Goal: Check status: Check status

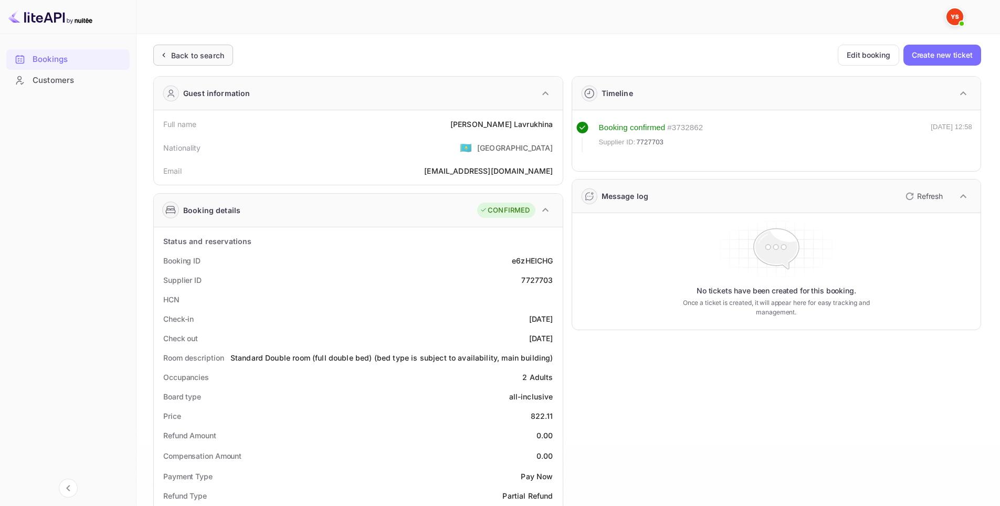
click at [178, 54] on div "Back to search" at bounding box center [197, 55] width 53 height 11
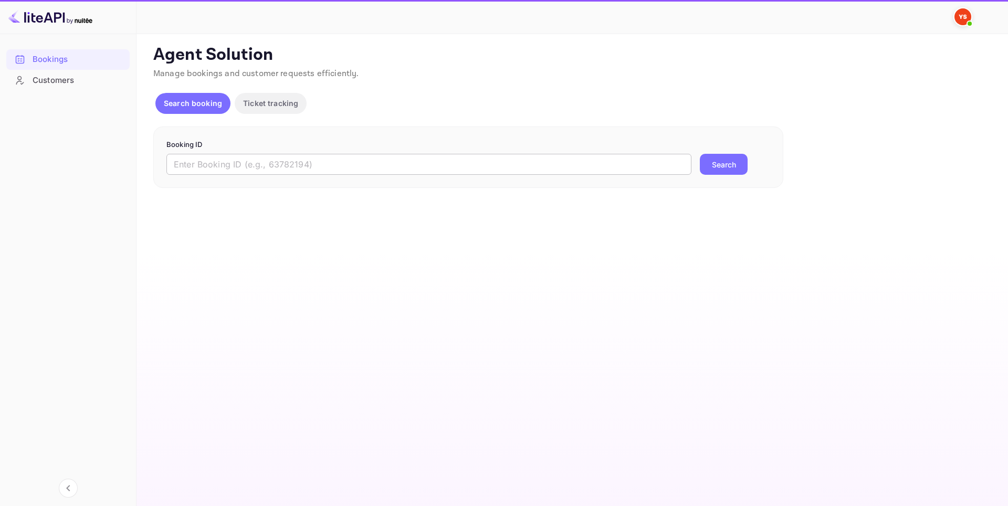
click at [316, 166] on input "text" at bounding box center [428, 164] width 525 height 21
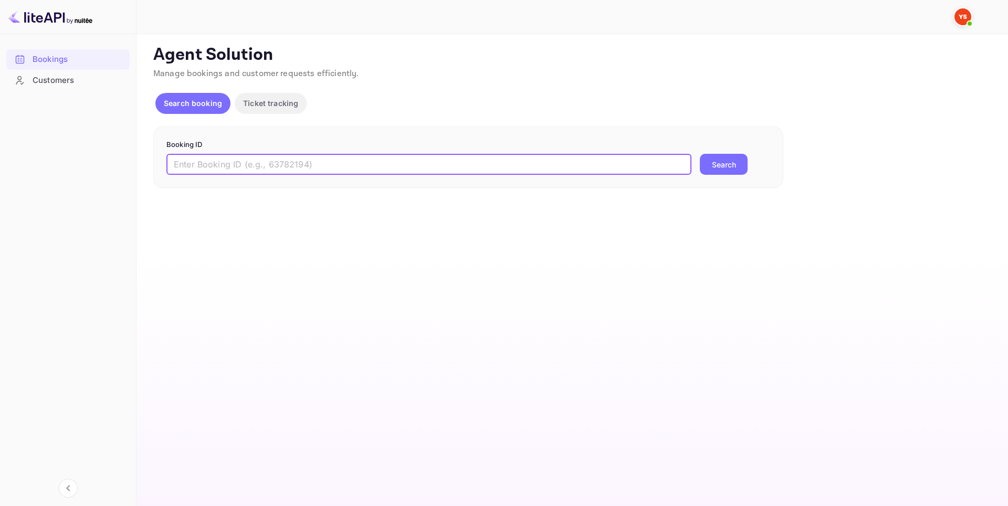
paste input "8825655"
type input "8825655"
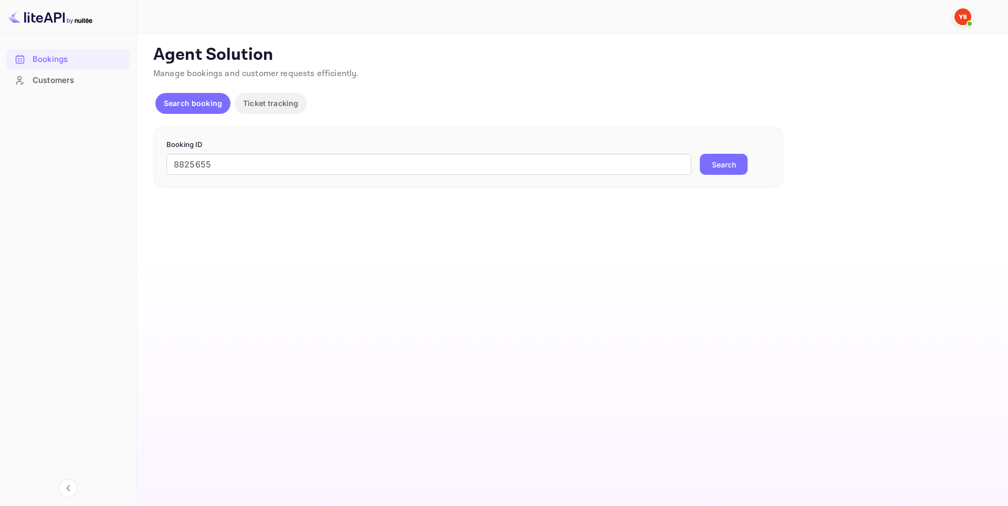
click at [736, 165] on button "Search" at bounding box center [724, 164] width 48 height 21
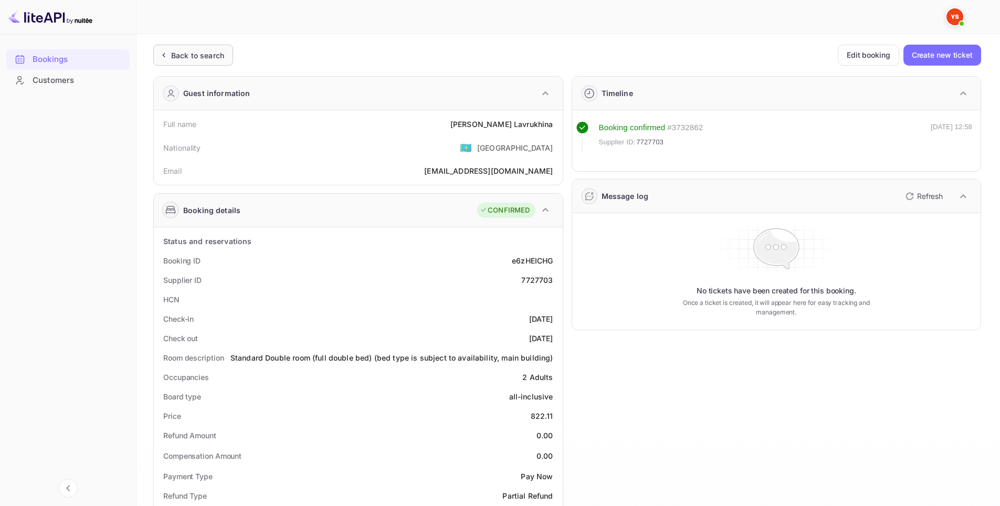
click at [200, 52] on div "Back to search" at bounding box center [197, 55] width 53 height 11
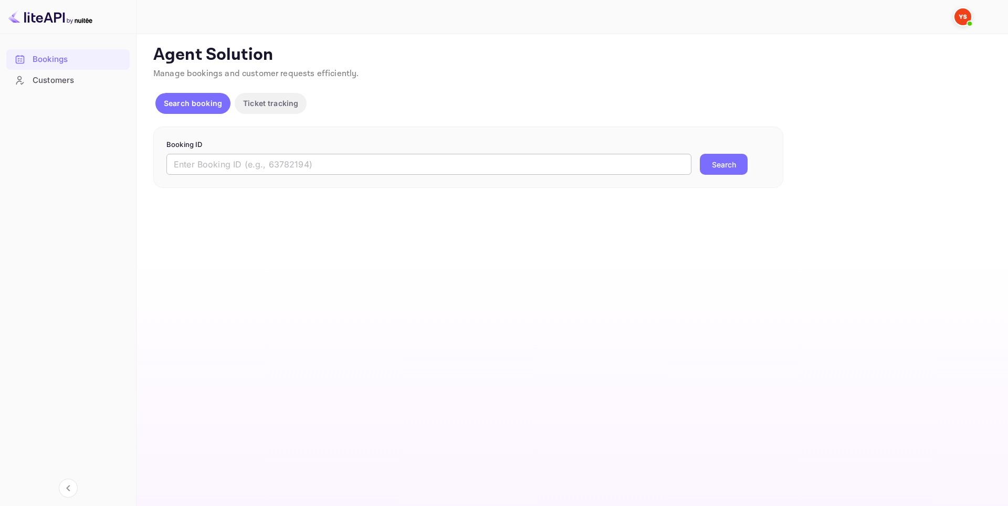
click at [469, 167] on input "text" at bounding box center [428, 164] width 525 height 21
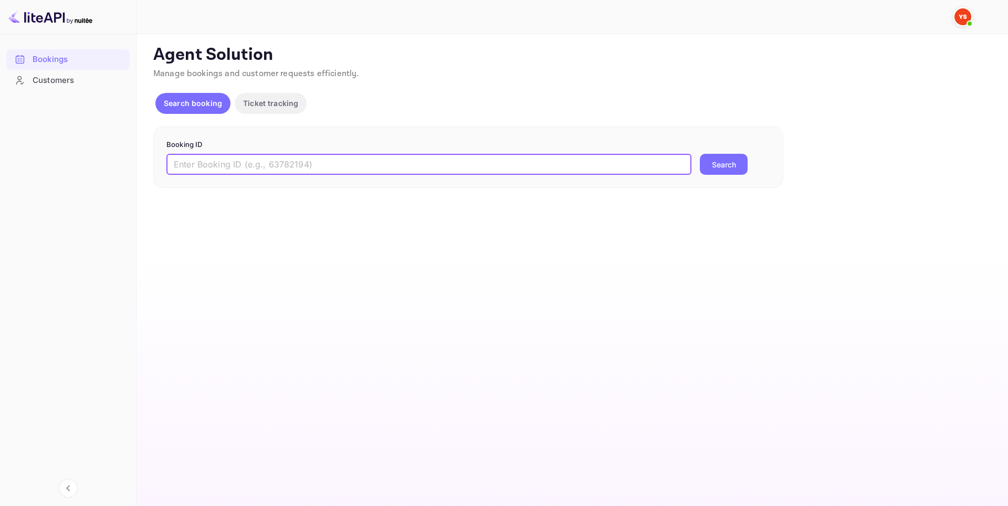
paste input "9944214"
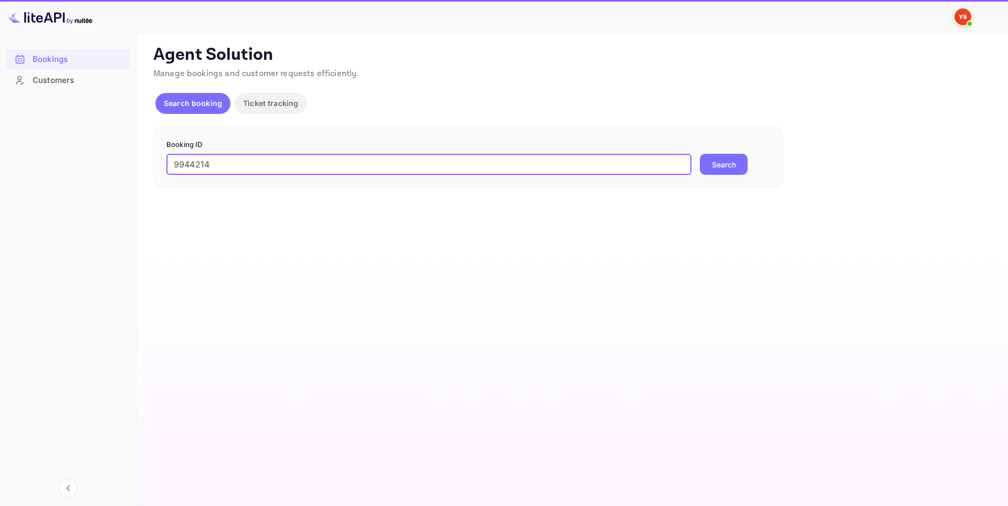
type input "9944214"
click at [723, 167] on button "Search" at bounding box center [724, 164] width 48 height 21
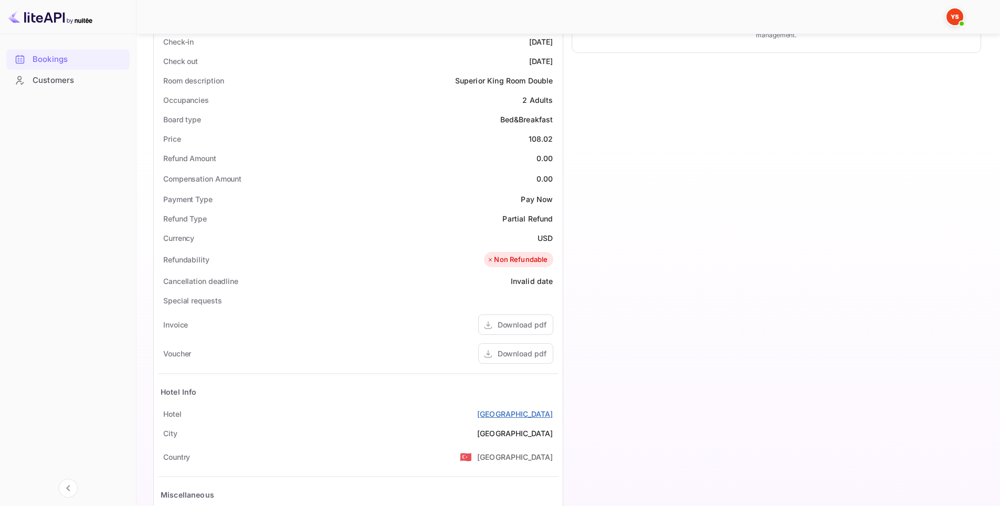
scroll to position [361, 0]
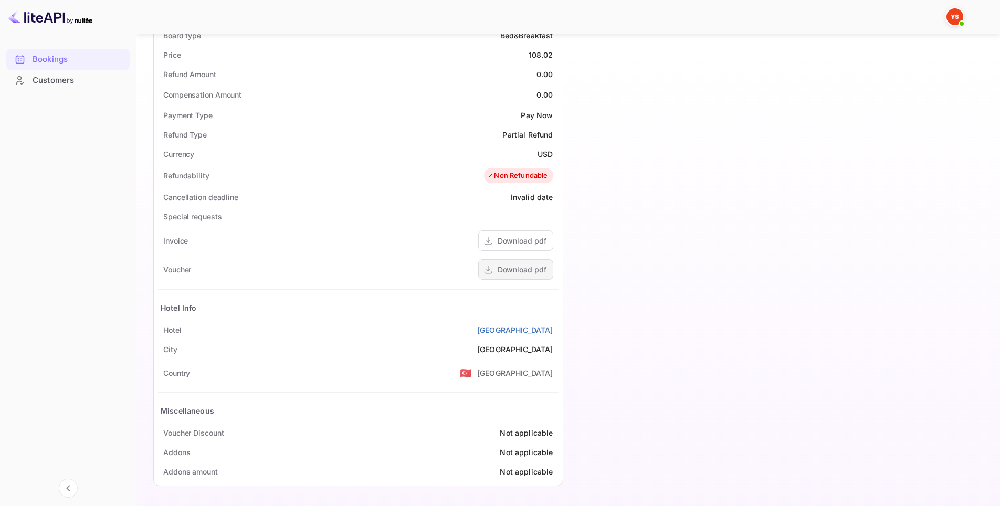
click at [522, 268] on div "Download pdf" at bounding box center [522, 269] width 49 height 11
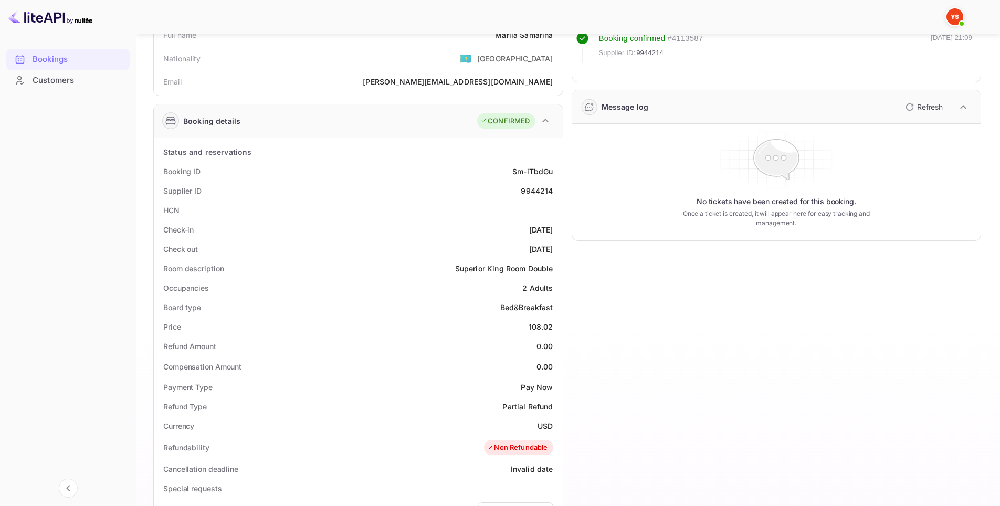
scroll to position [0, 0]
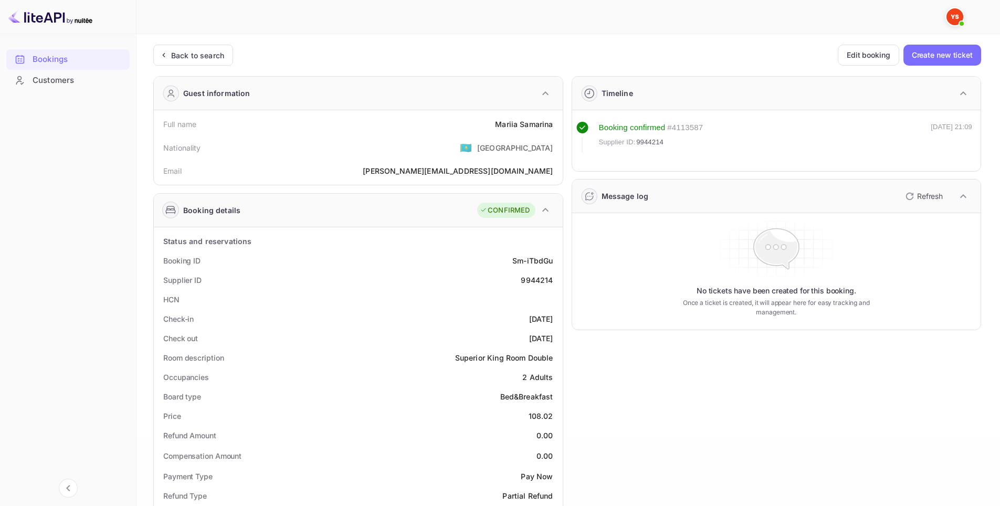
click at [535, 281] on div "9944214" at bounding box center [537, 280] width 32 height 11
copy div "9944214"
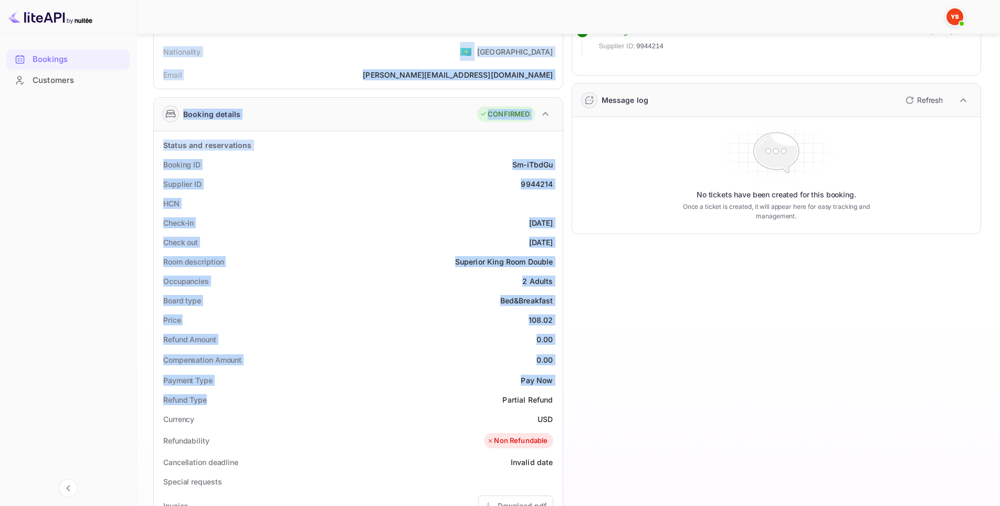
scroll to position [315, 0]
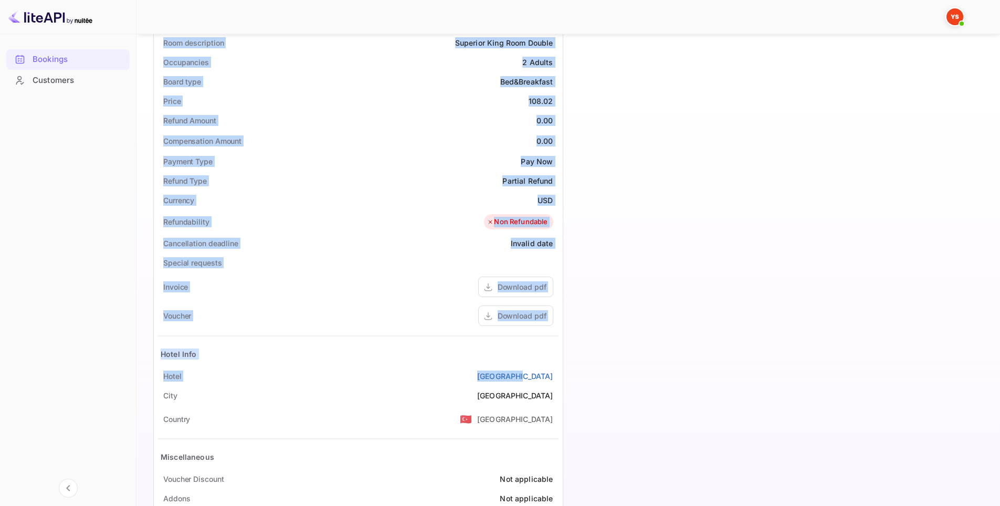
drag, startPoint x: 151, startPoint y: 125, endPoint x: 554, endPoint y: 370, distance: 471.9
click at [554, 370] on div "Unsaved Changes Ticket Affiliate URL https://www.nuitee.com/ Business partner n…" at bounding box center [561, 129] width 851 height 821
copy div "Full name Mariia Samarina Nationality 🇰🇿 Kazakhstan Email Artur@asm-code.com Bo…"
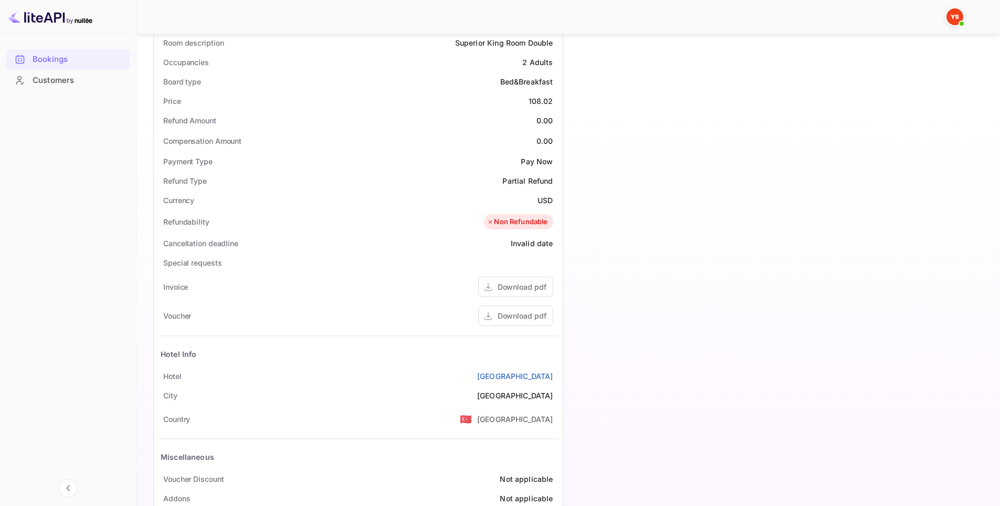
click at [661, 126] on div "Timeline Booking confirmed # 4113587 Supplier ID: 9944214 12 Oct 2025 21:09 Mes…" at bounding box center [772, 146] width 418 height 787
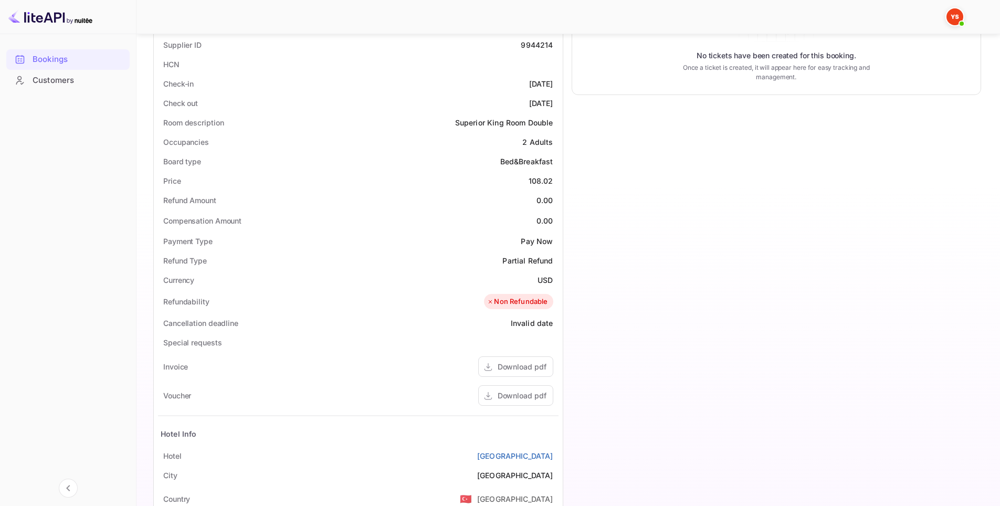
scroll to position [105, 0]
